Goal: Transaction & Acquisition: Purchase product/service

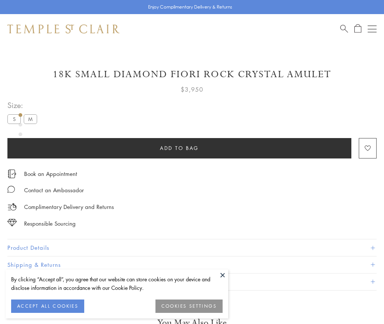
click at [179, 148] on span "Add to bag" at bounding box center [179, 148] width 39 height 8
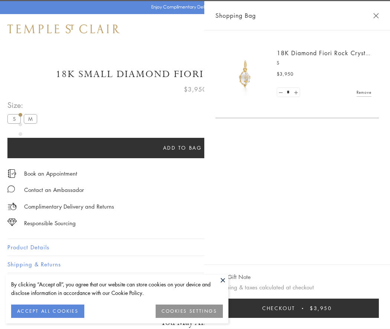
click at [378, 309] on button "Checkout $3,950" at bounding box center [296, 308] width 163 height 19
